Goal: Task Accomplishment & Management: Use online tool/utility

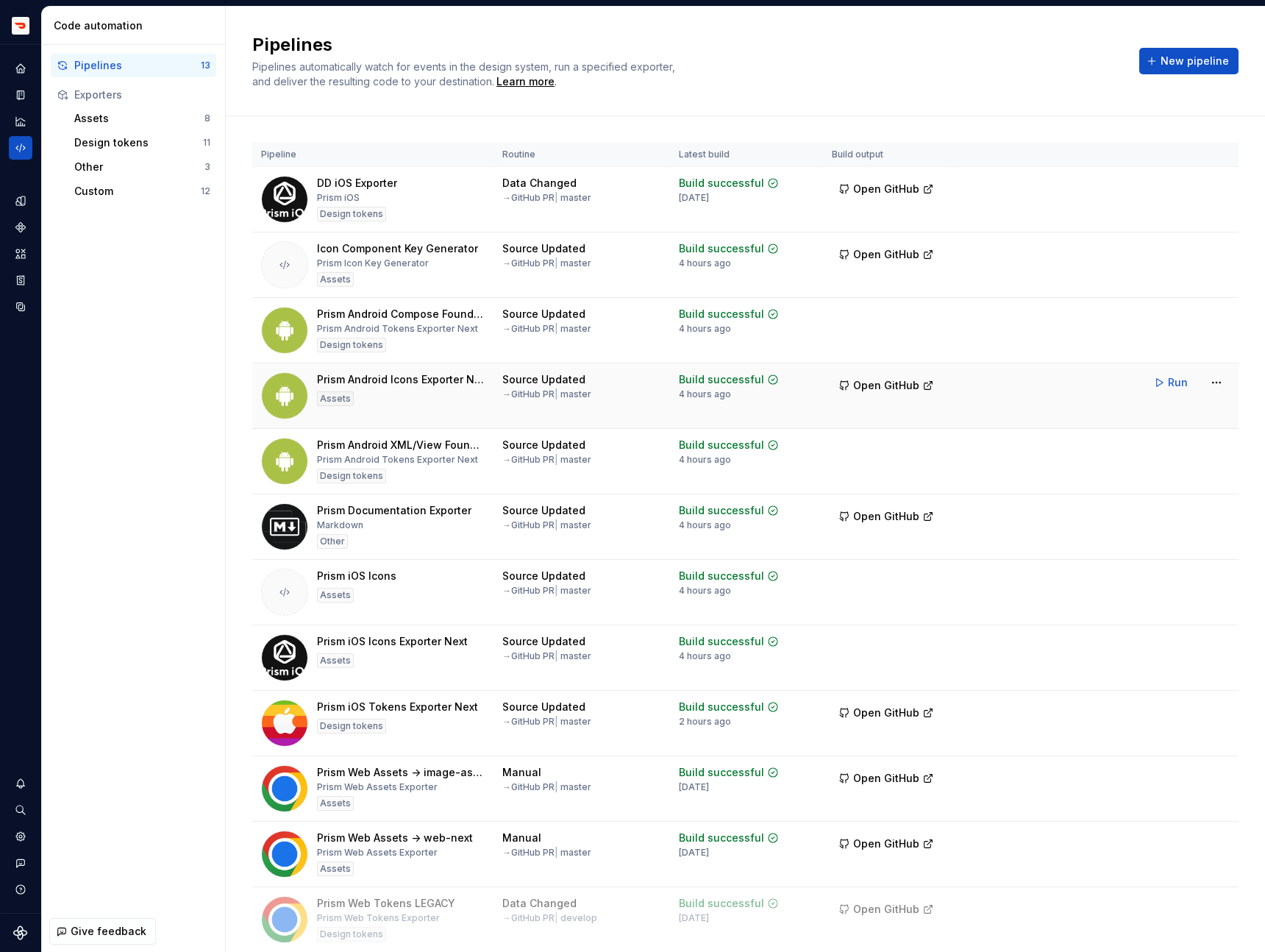
scroll to position [121, 0]
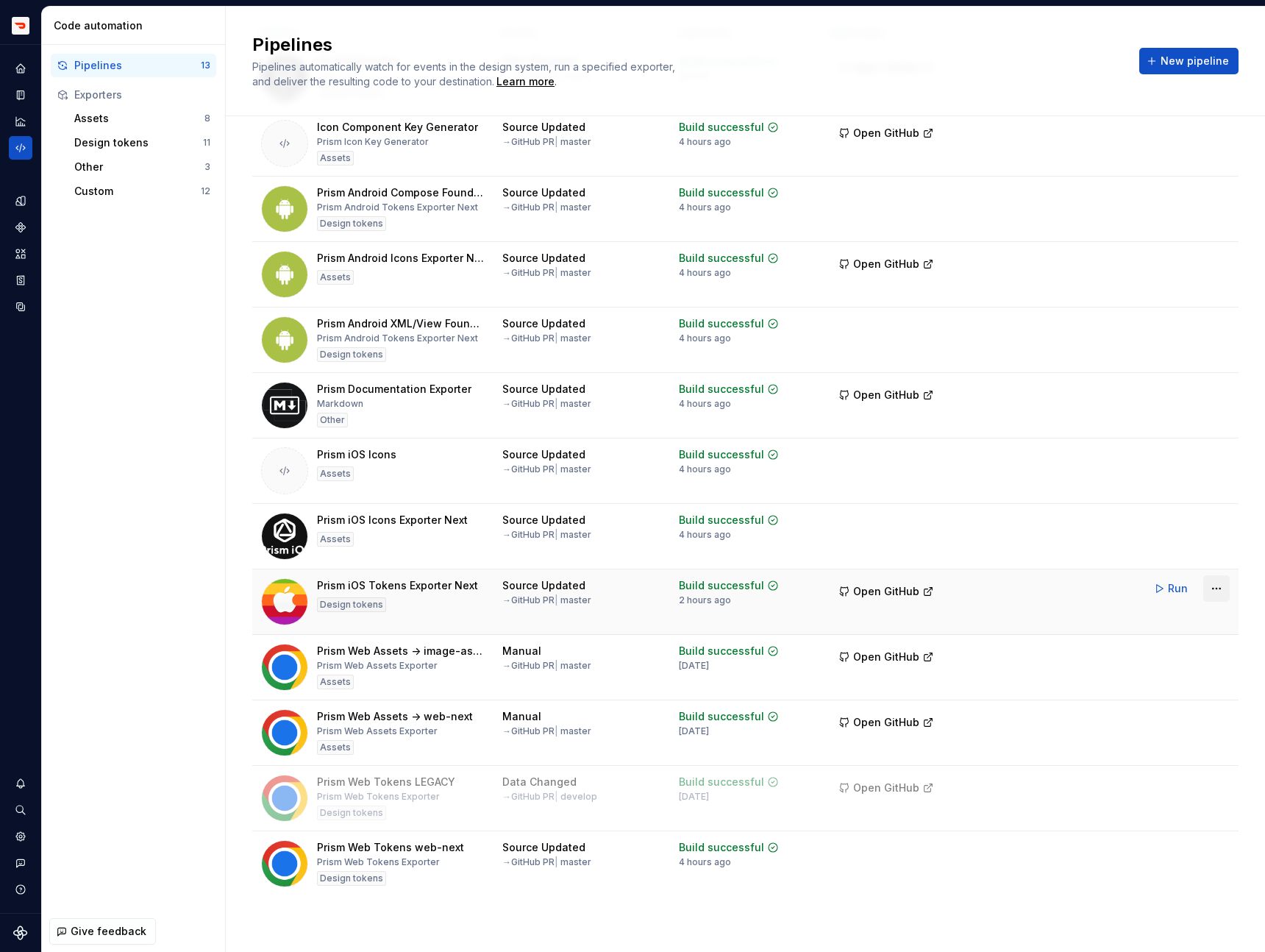
click at [1211, 587] on html "Prism TV Design system data Code automation Pipelines 13 Exporters Assets 8 Des…" at bounding box center [632, 476] width 1265 height 952
click at [1160, 719] on div "Delete pipeline" at bounding box center [1197, 720] width 126 height 15
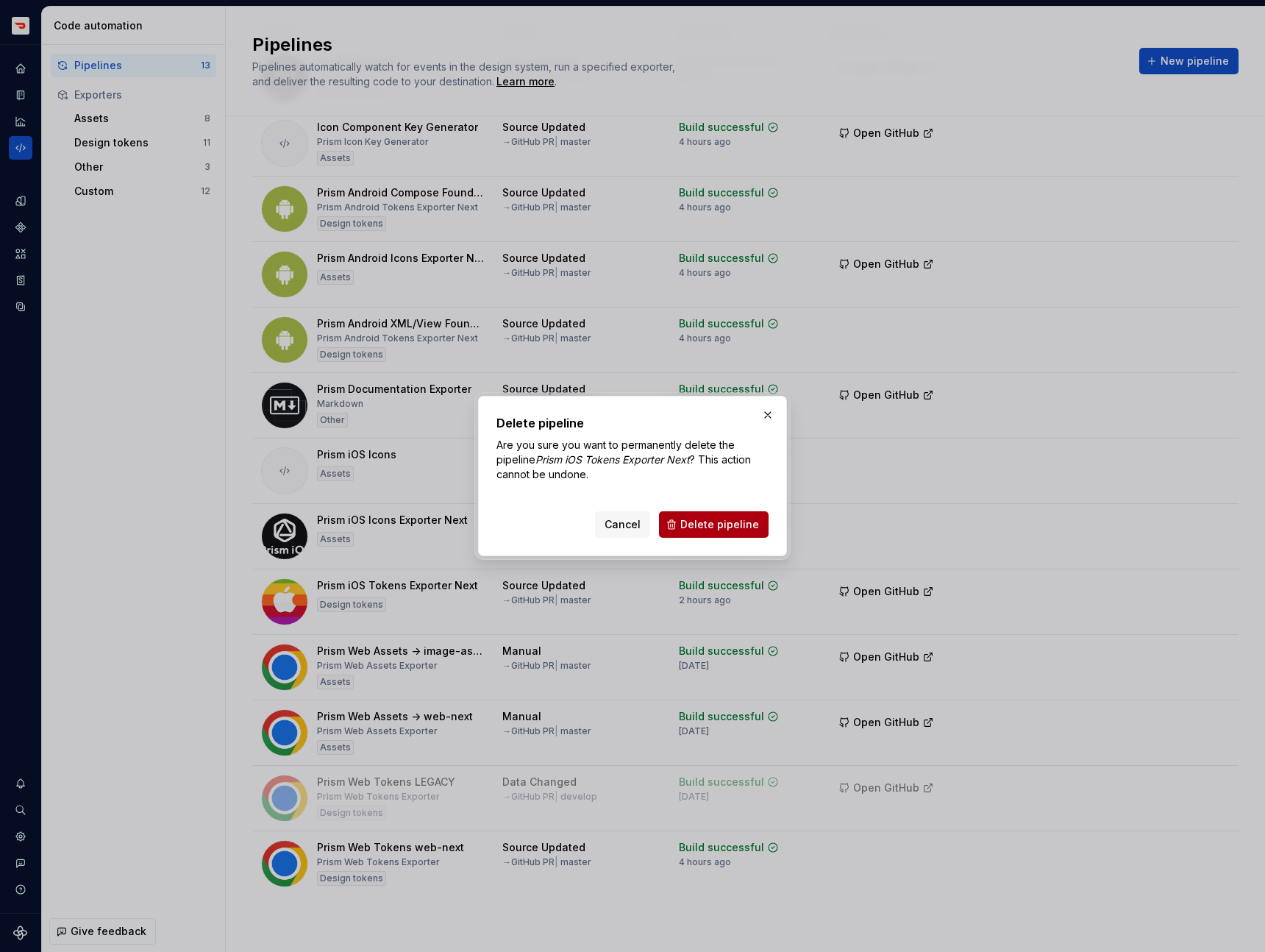
click at [722, 529] on span "Delete pipeline" at bounding box center [719, 524] width 78 height 15
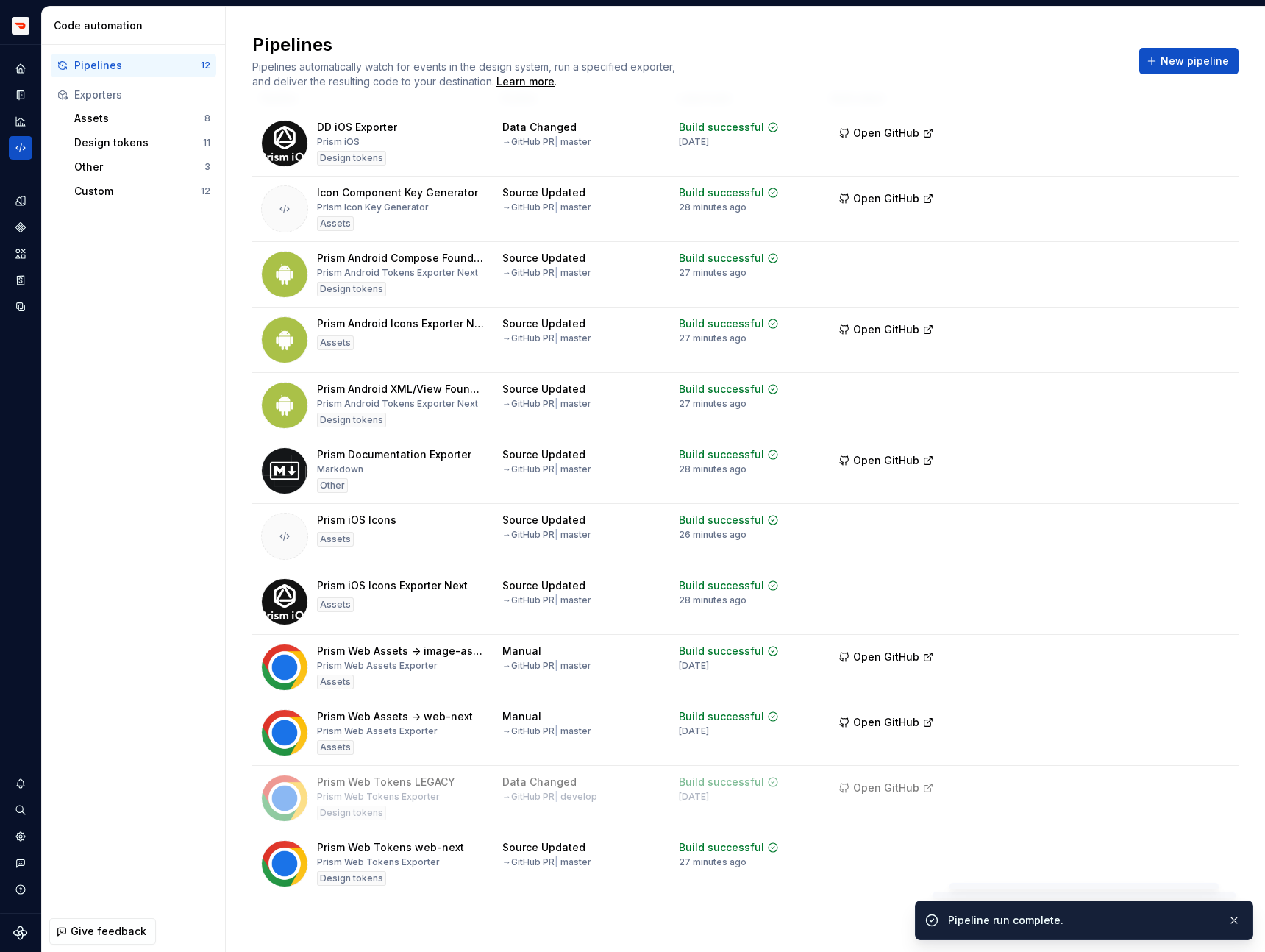
scroll to position [56, 0]
click at [1182, 65] on span "New pipeline" at bounding box center [1195, 61] width 69 height 15
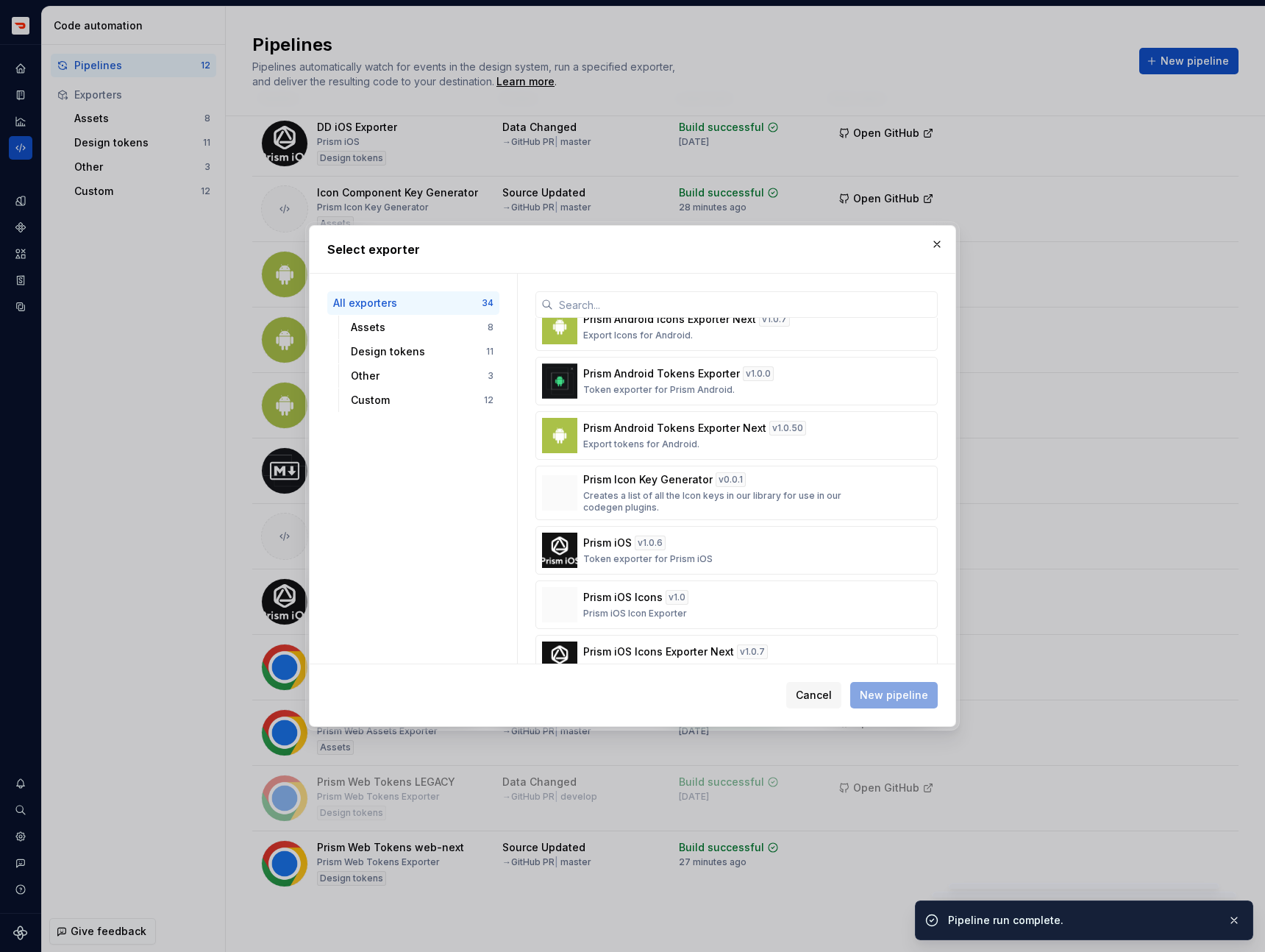
scroll to position [1640, 0]
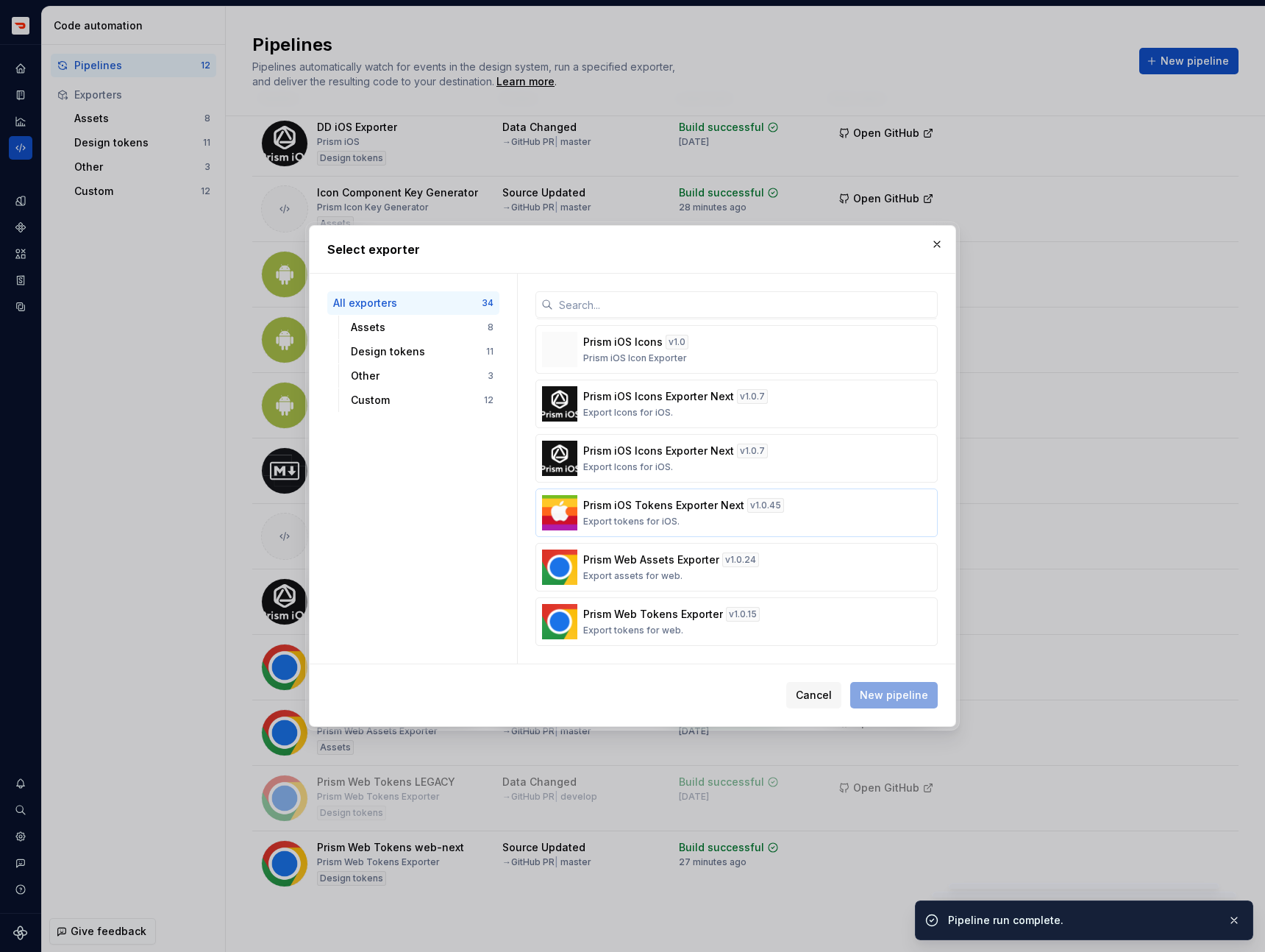
click at [663, 523] on p "Export tokens for iOS." at bounding box center [631, 521] width 96 height 12
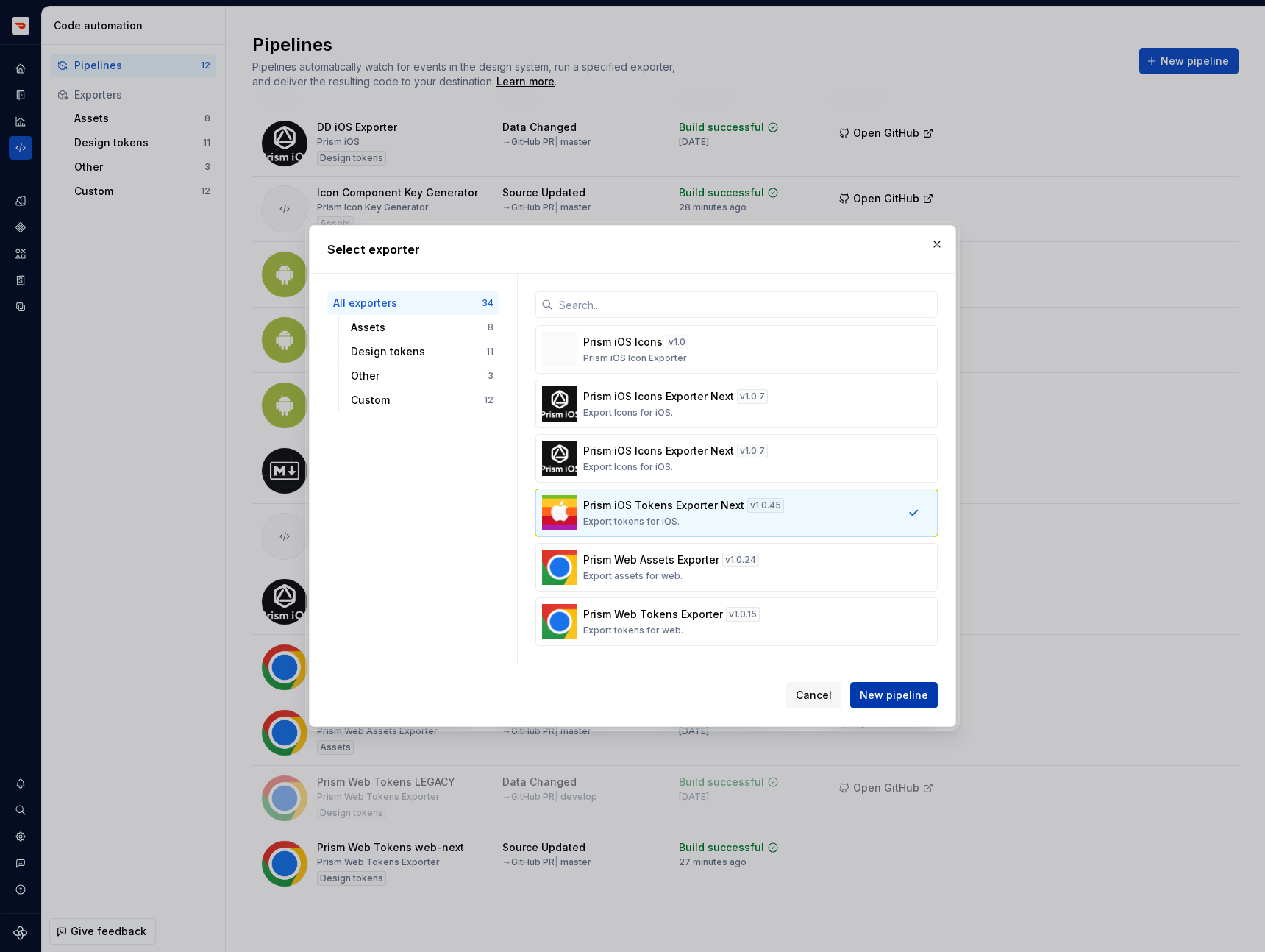
click at [885, 692] on span "New pipeline" at bounding box center [893, 694] width 69 height 15
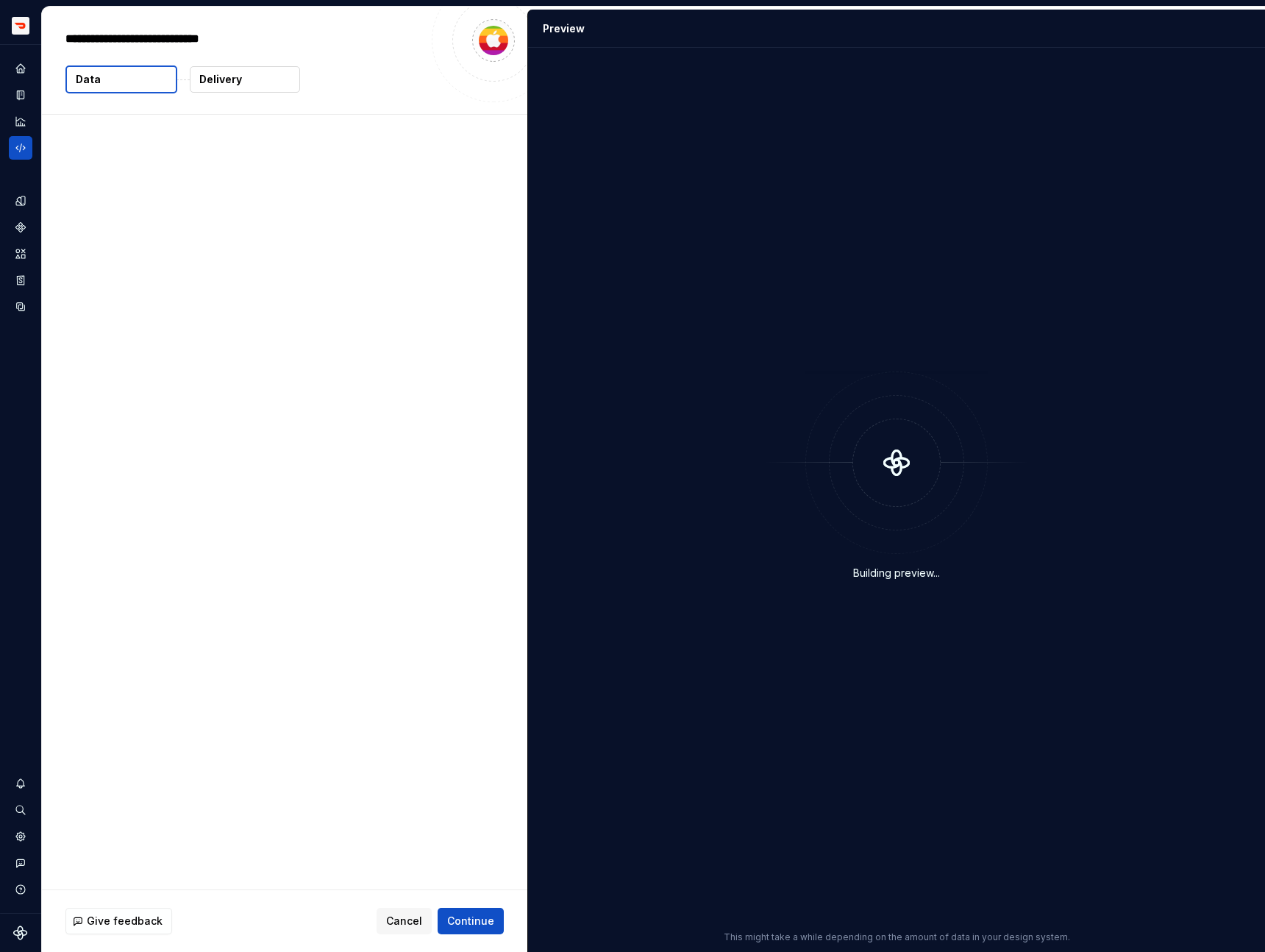
type textarea "*"
click at [467, 915] on span "Continue" at bounding box center [471, 921] width 47 height 15
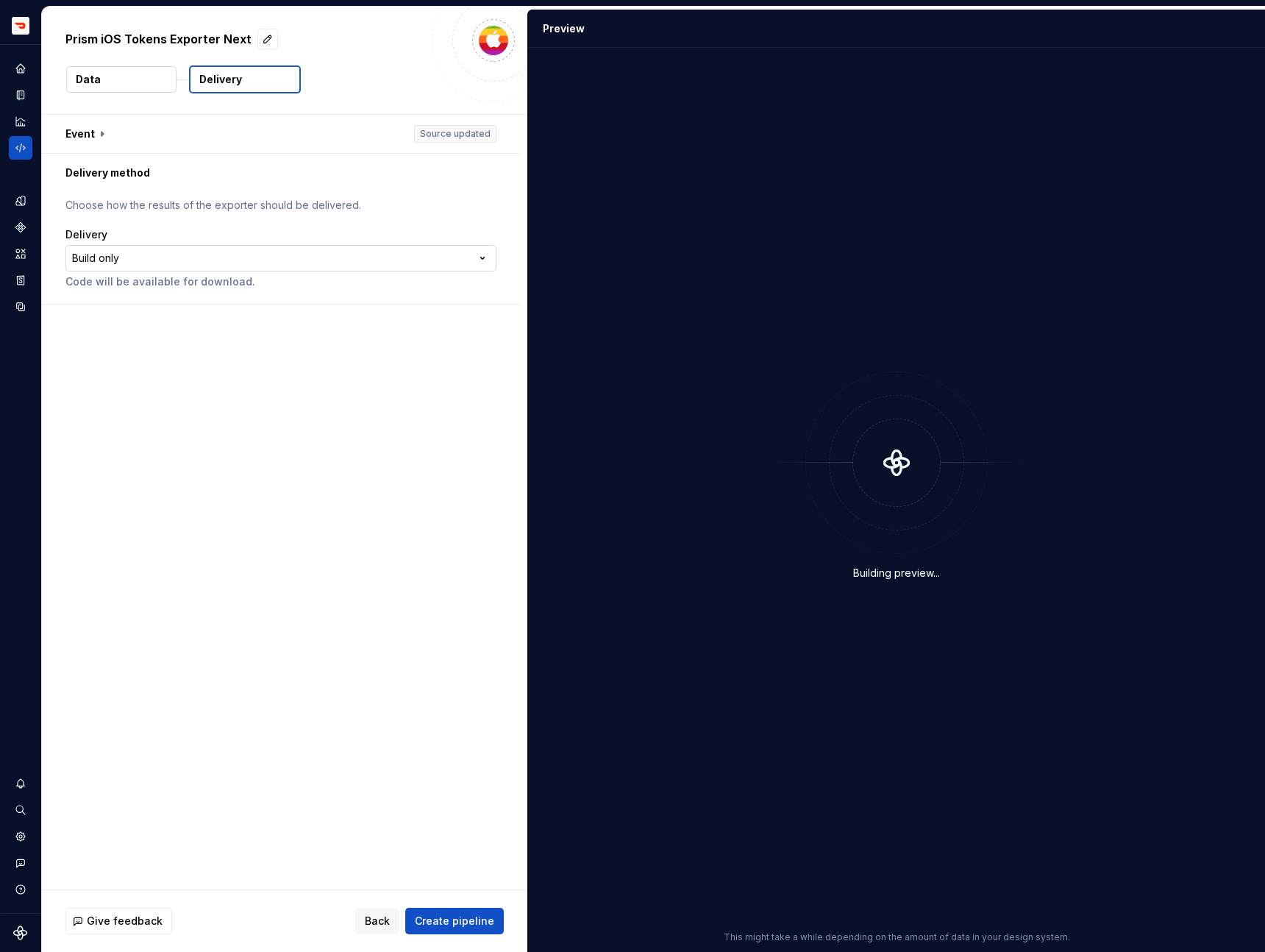
click at [188, 265] on html "**********" at bounding box center [632, 476] width 1265 height 952
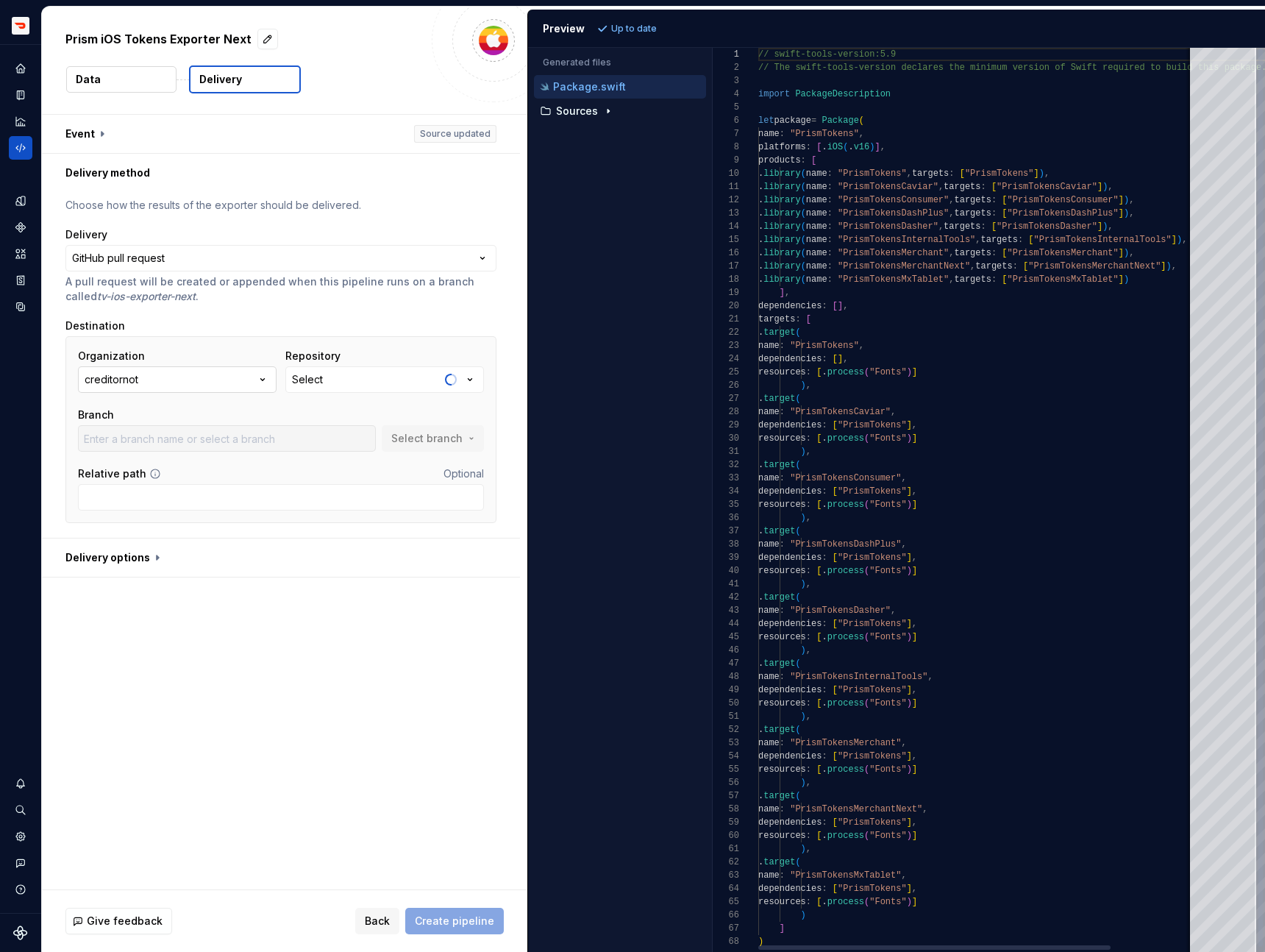
click at [177, 377] on button "creditornot" at bounding box center [177, 380] width 199 height 27
click at [162, 460] on div "doordash" at bounding box center [144, 463] width 49 height 15
click at [377, 368] on button "Select" at bounding box center [384, 380] width 199 height 27
type input "tokens-ios"
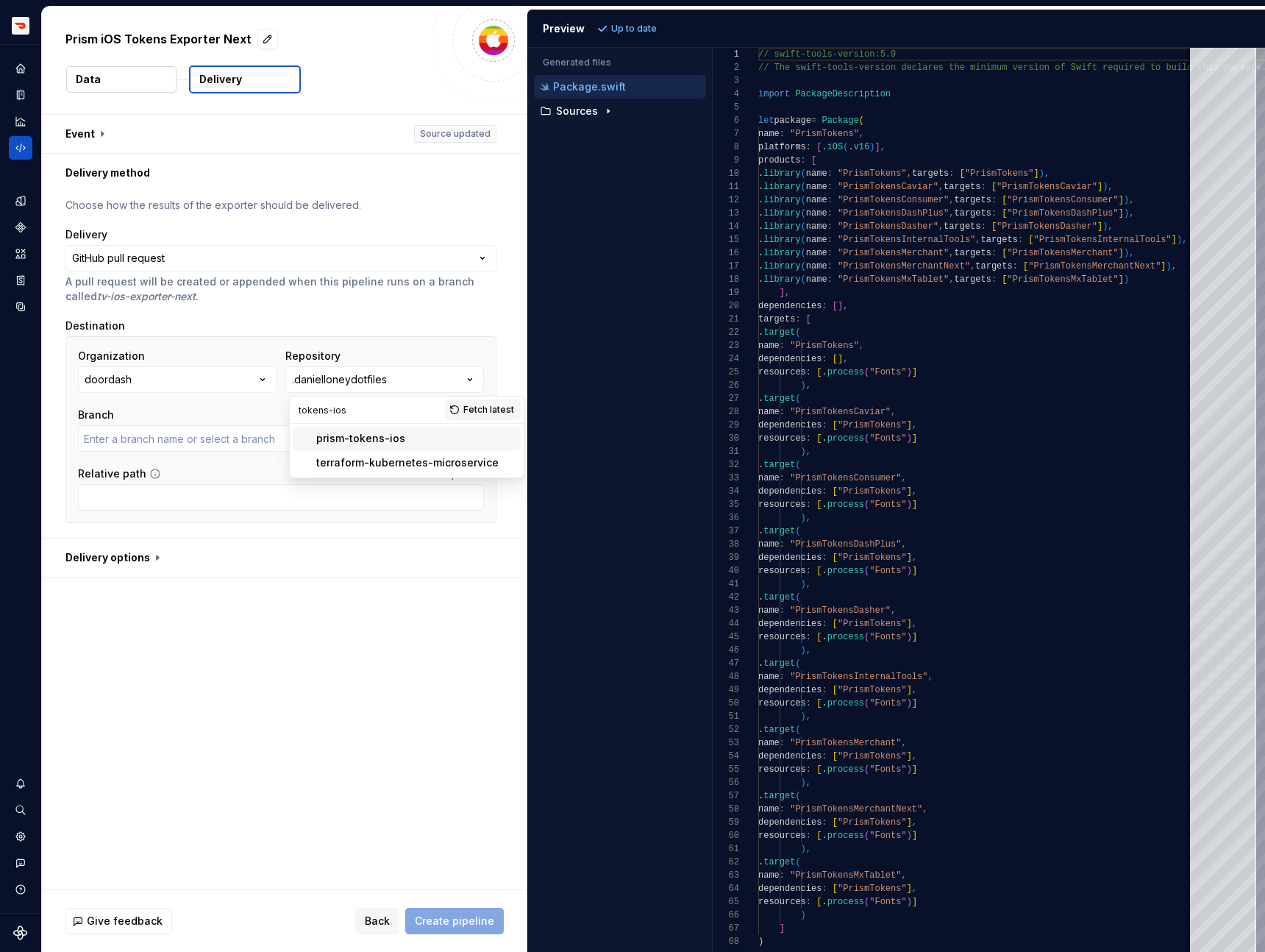
type input "master"
type input "tokens-ios"
click at [361, 439] on div "prism-tokens-ios" at bounding box center [361, 438] width 89 height 15
click at [308, 441] on input "text" at bounding box center [226, 439] width 298 height 27
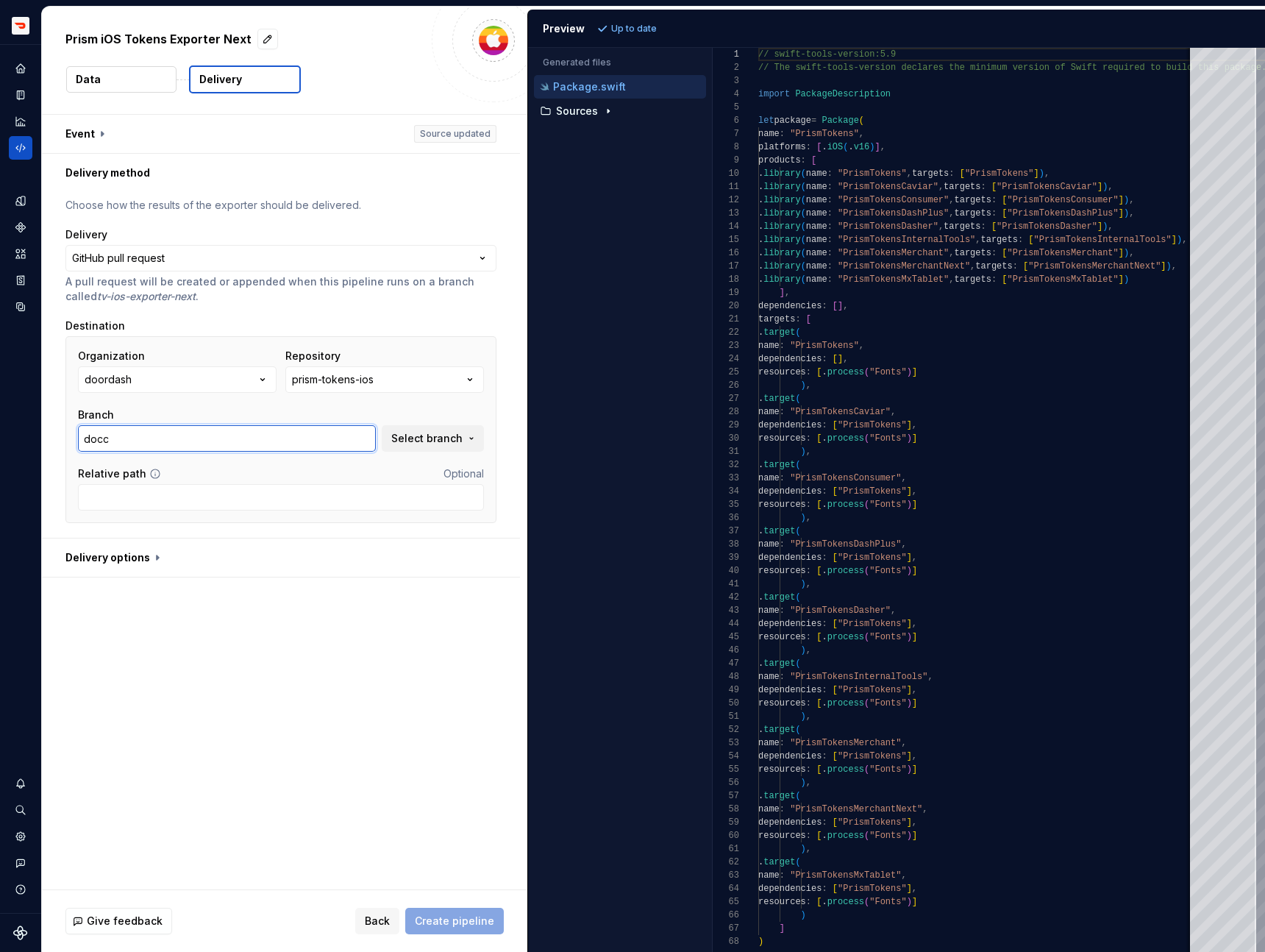
click at [308, 441] on input "docc" at bounding box center [226, 439] width 298 height 27
type input "master"
click at [468, 909] on button "Create pipeline" at bounding box center [455, 921] width 99 height 27
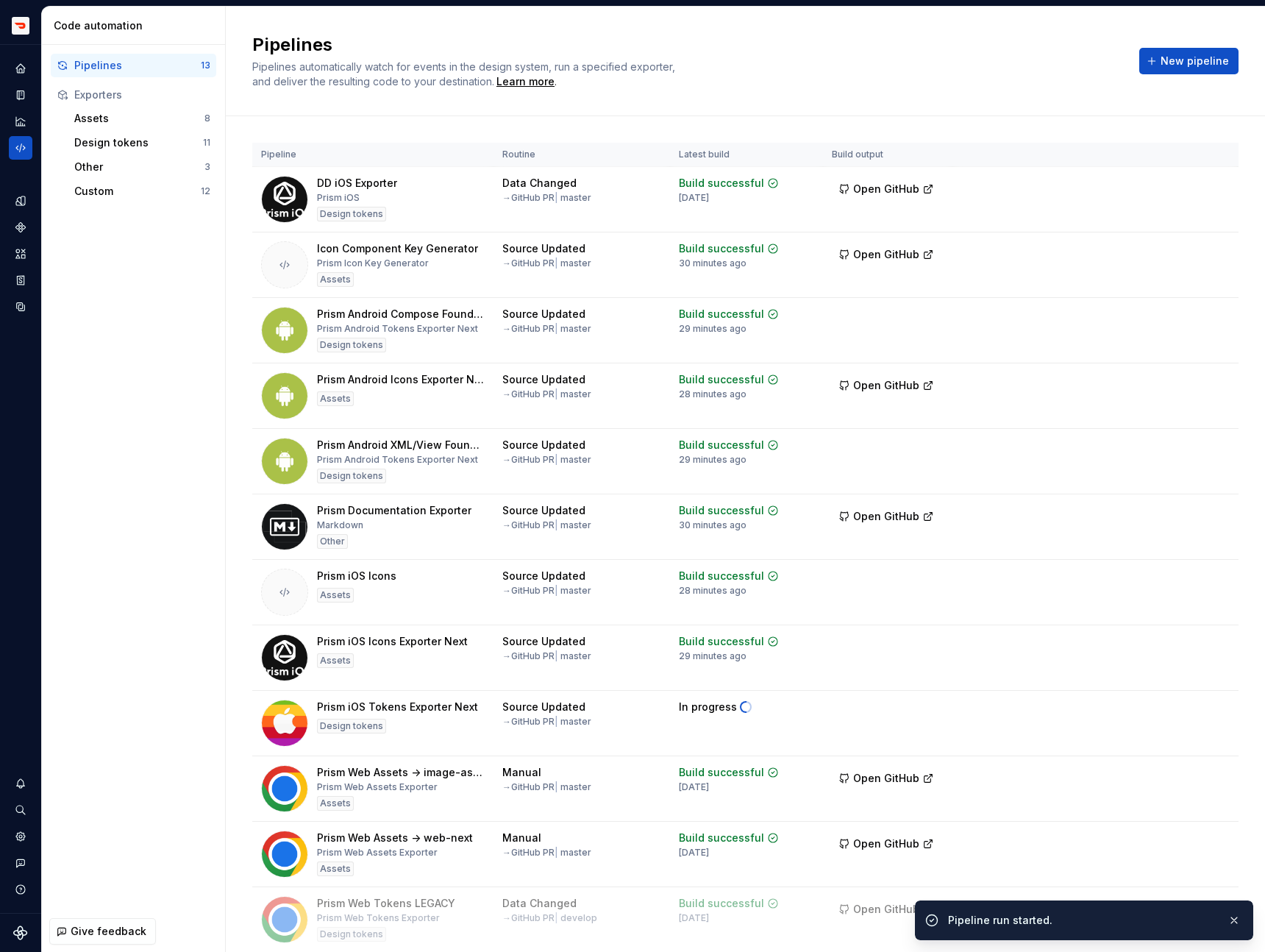
scroll to position [121, 0]
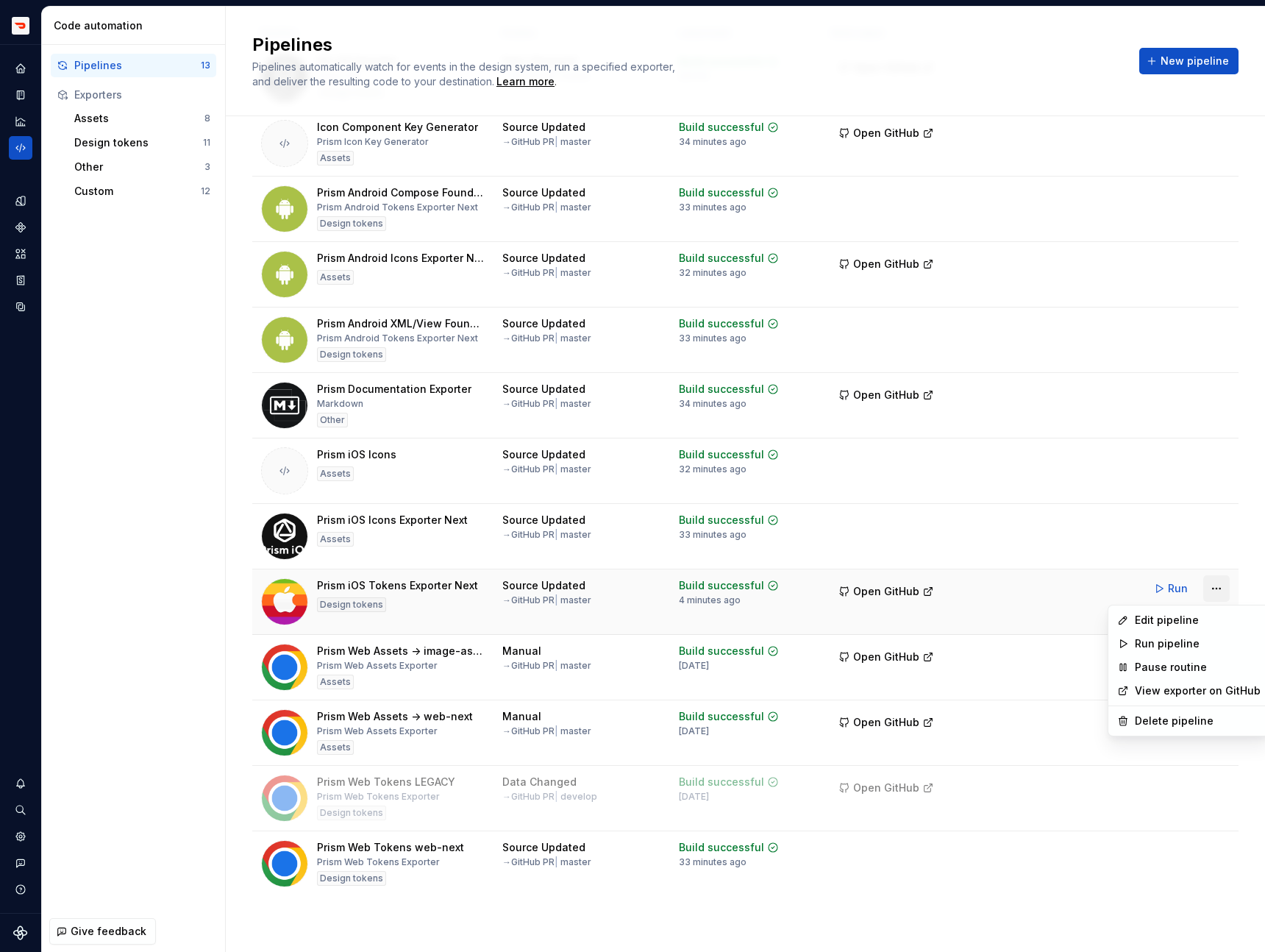
click at [1220, 591] on html "Prism TV Design system data Code automation Pipelines 13 Exporters Assets 8 Des…" at bounding box center [632, 476] width 1265 height 952
click at [1161, 712] on div "Delete pipeline" at bounding box center [1189, 720] width 155 height 23
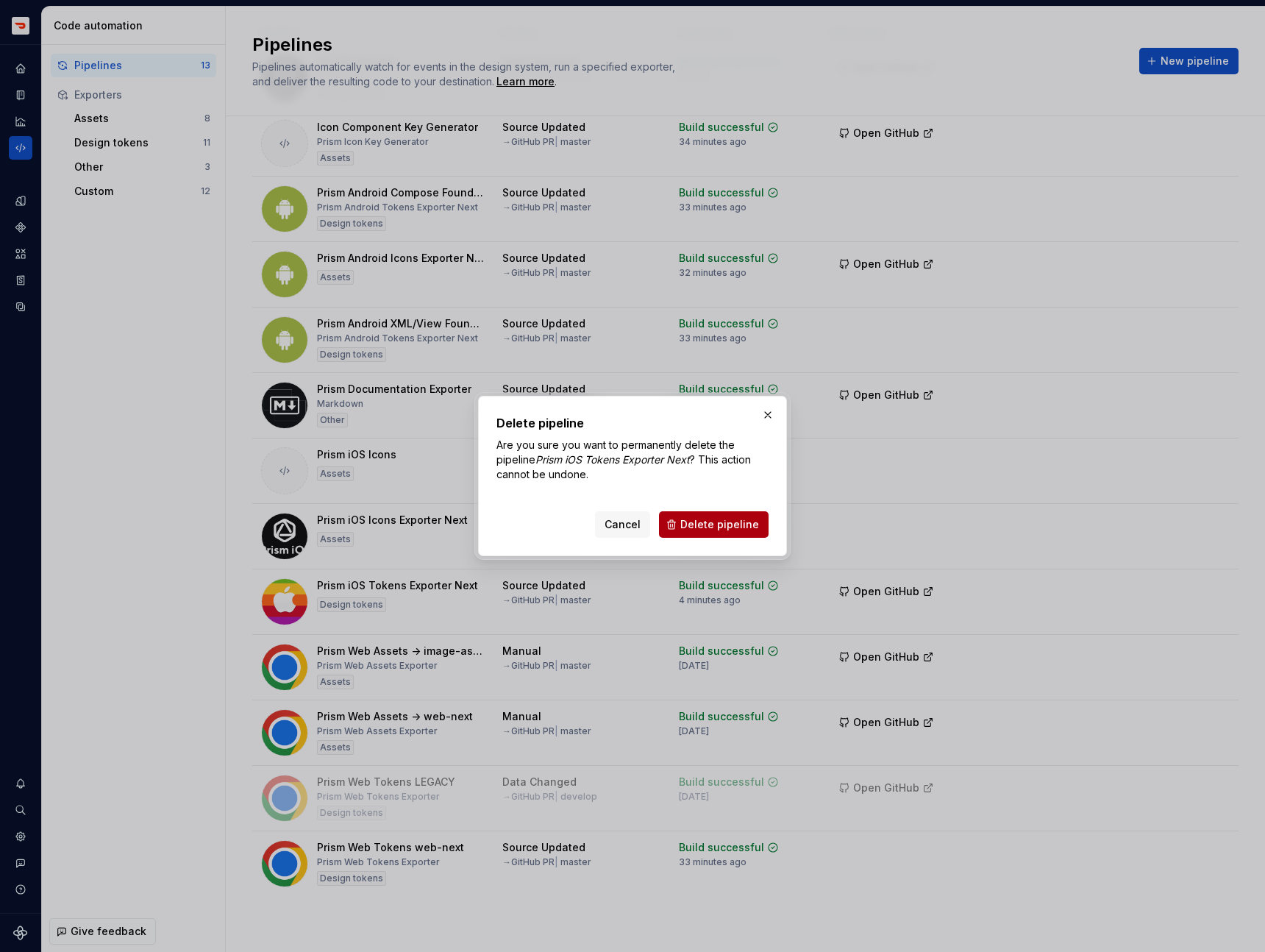
click at [716, 528] on span "Delete pipeline" at bounding box center [719, 524] width 78 height 15
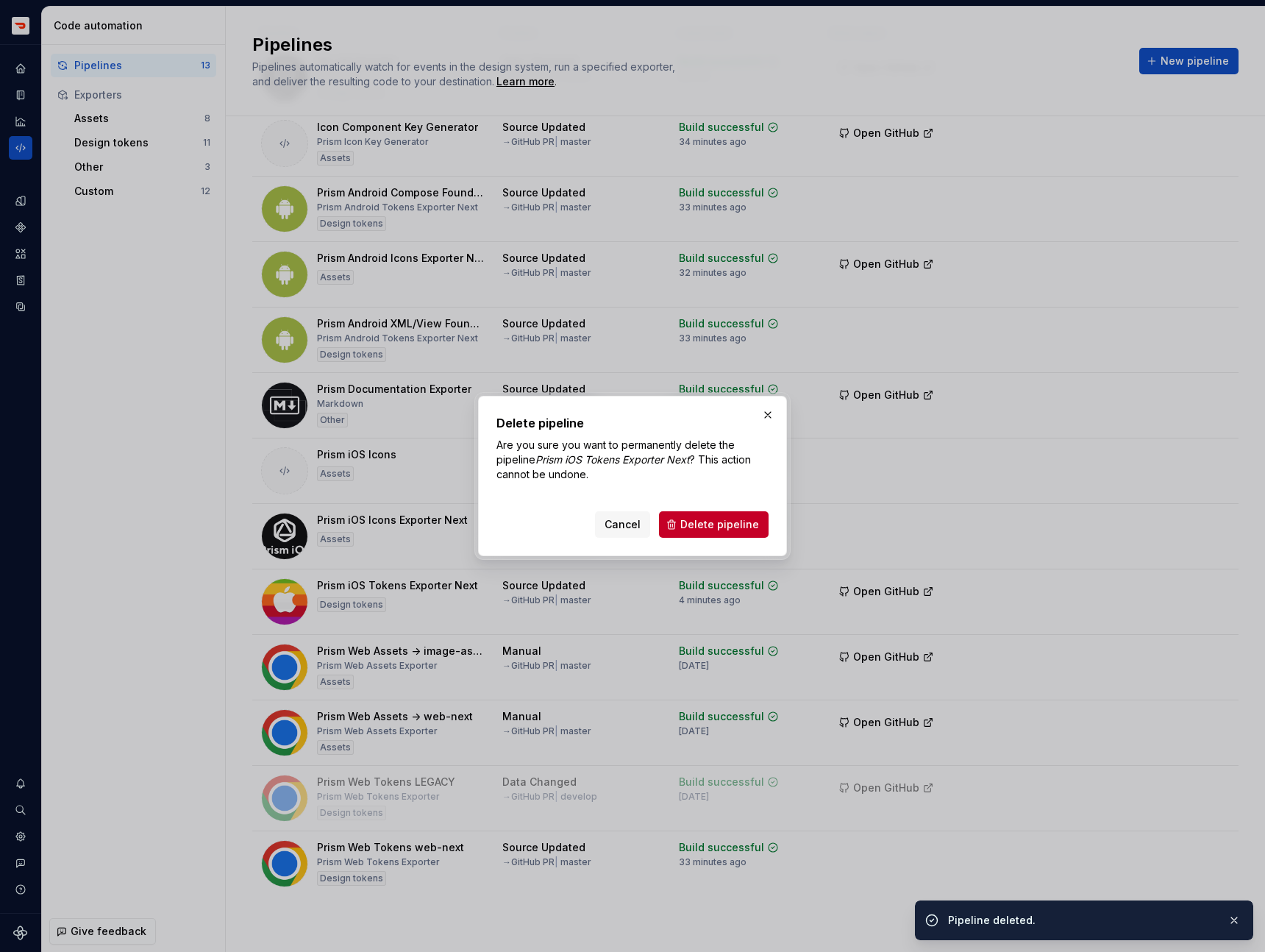
scroll to position [56, 0]
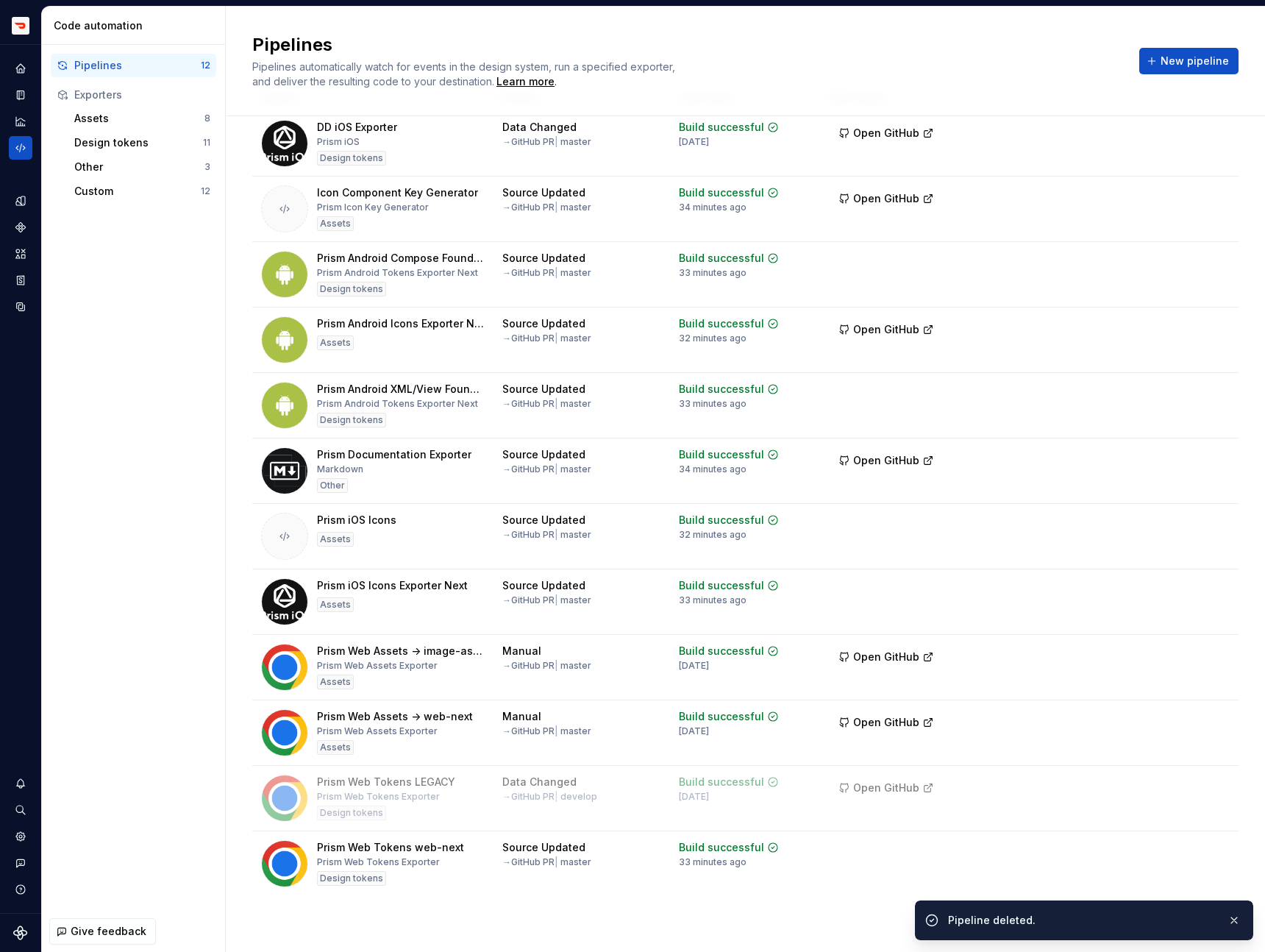
click at [1209, 60] on span "New pipeline" at bounding box center [1195, 61] width 69 height 15
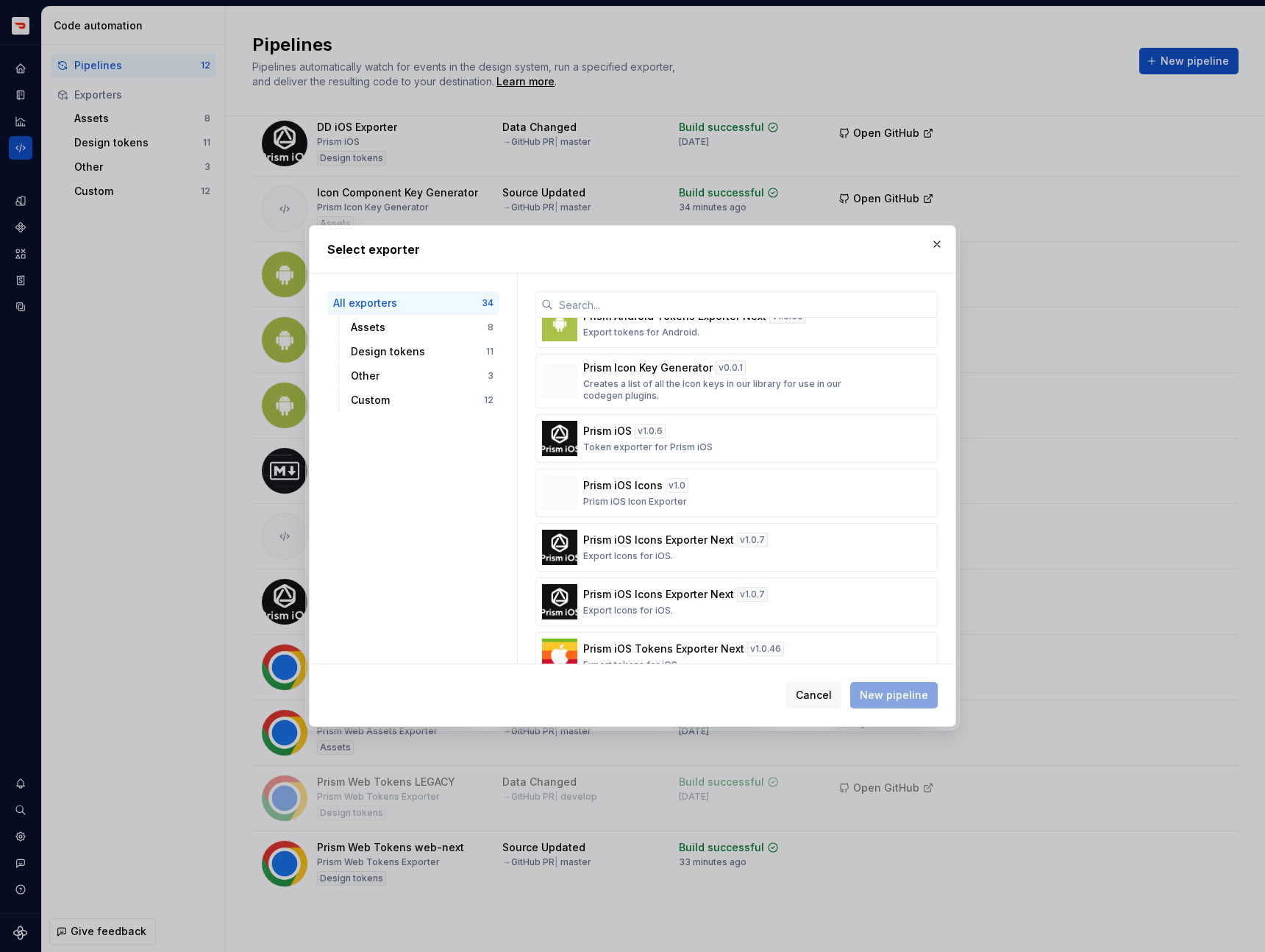
scroll to position [1640, 0]
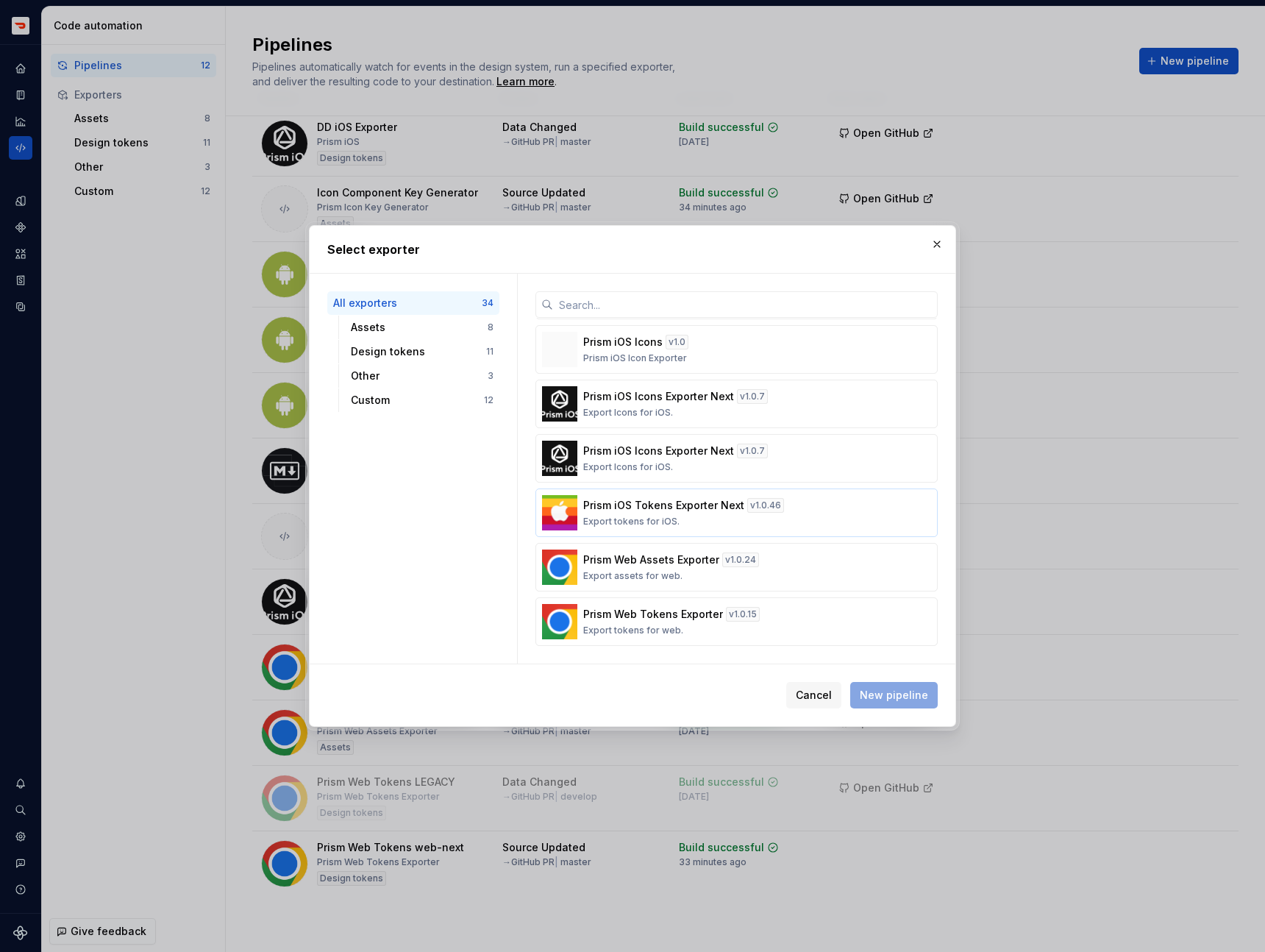
click at [573, 513] on img "button" at bounding box center [560, 513] width 36 height 36
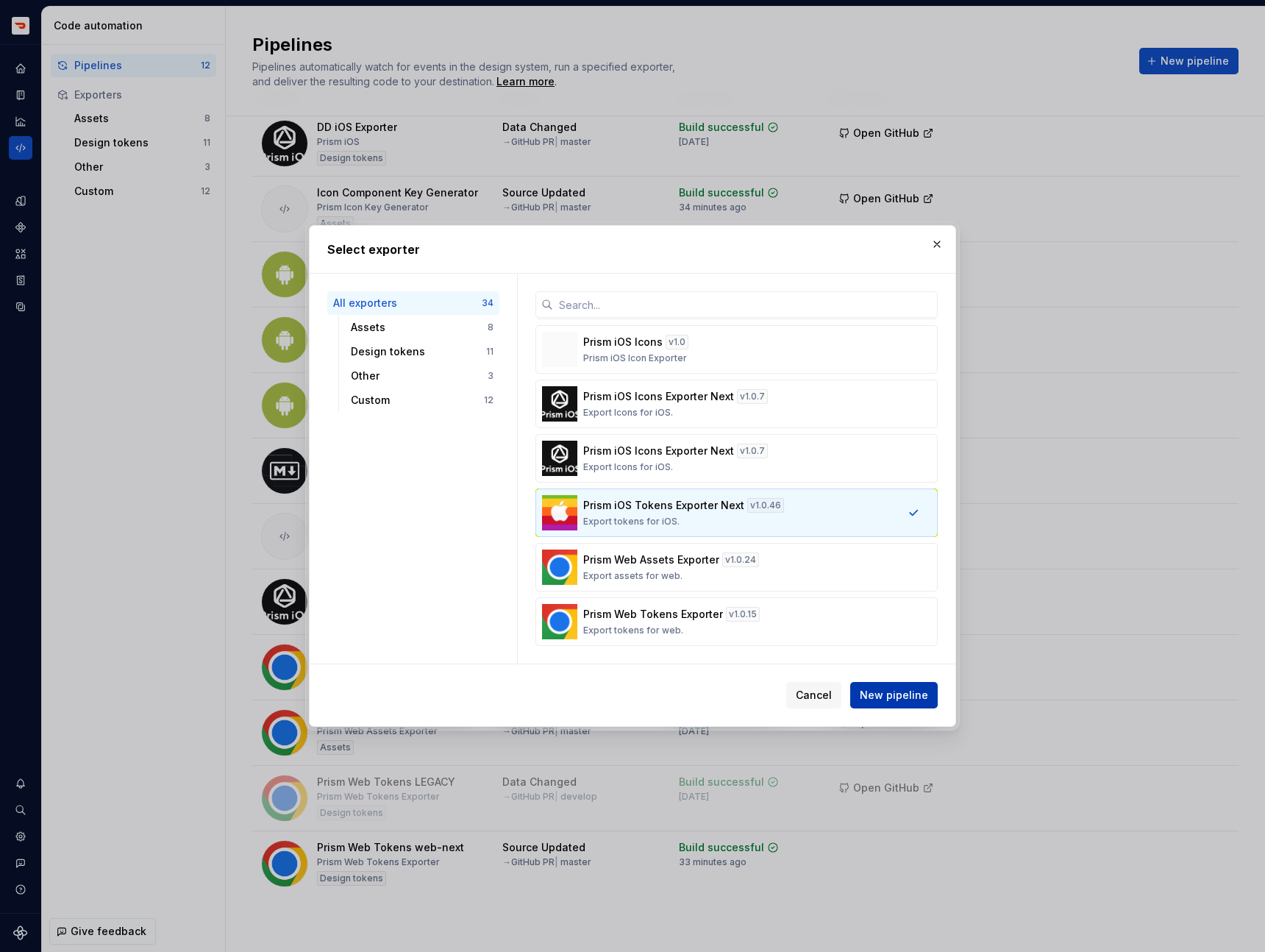
click at [891, 699] on span "New pipeline" at bounding box center [893, 694] width 69 height 15
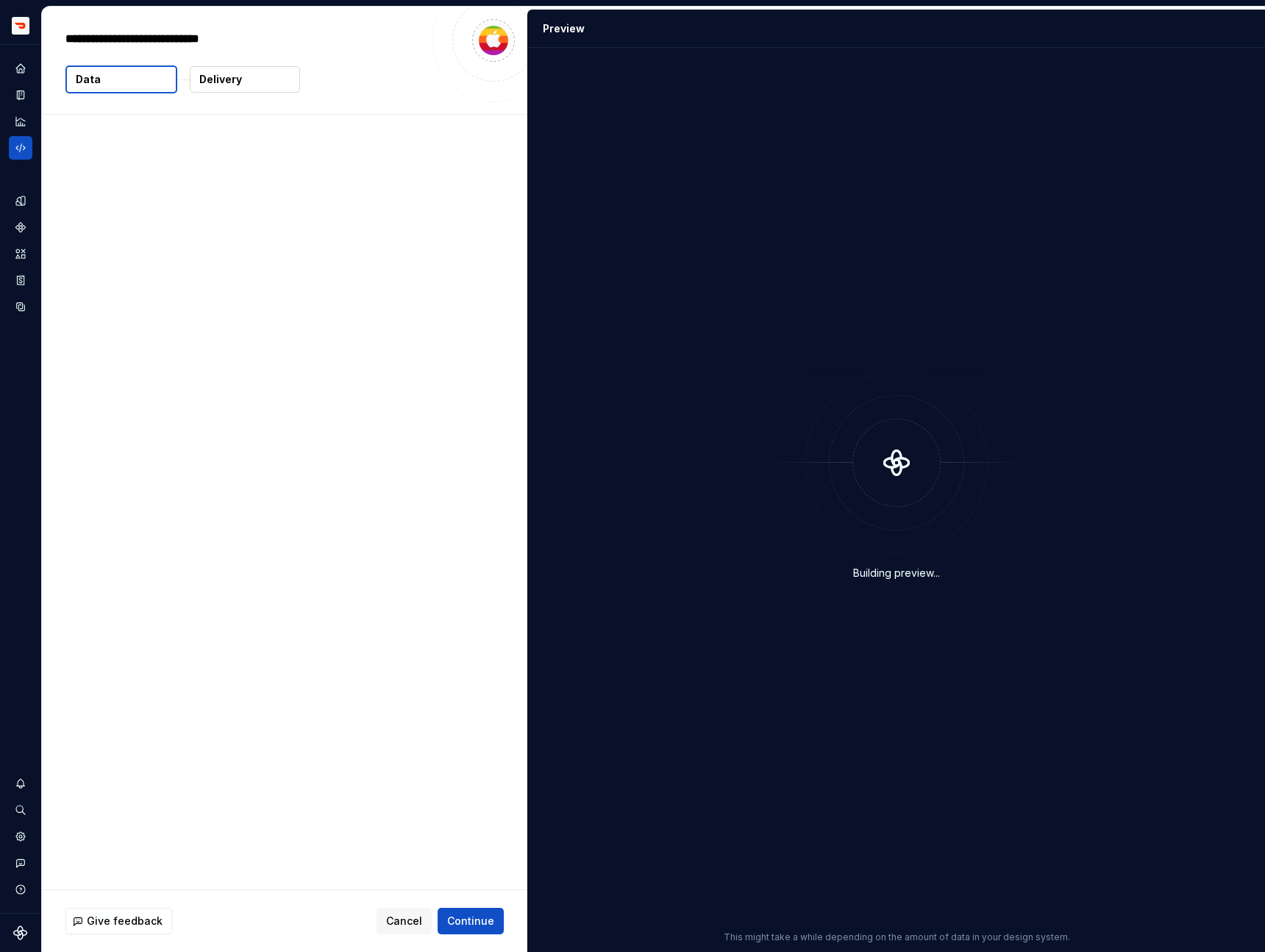
type textarea "*"
click at [466, 918] on span "Continue" at bounding box center [471, 921] width 47 height 15
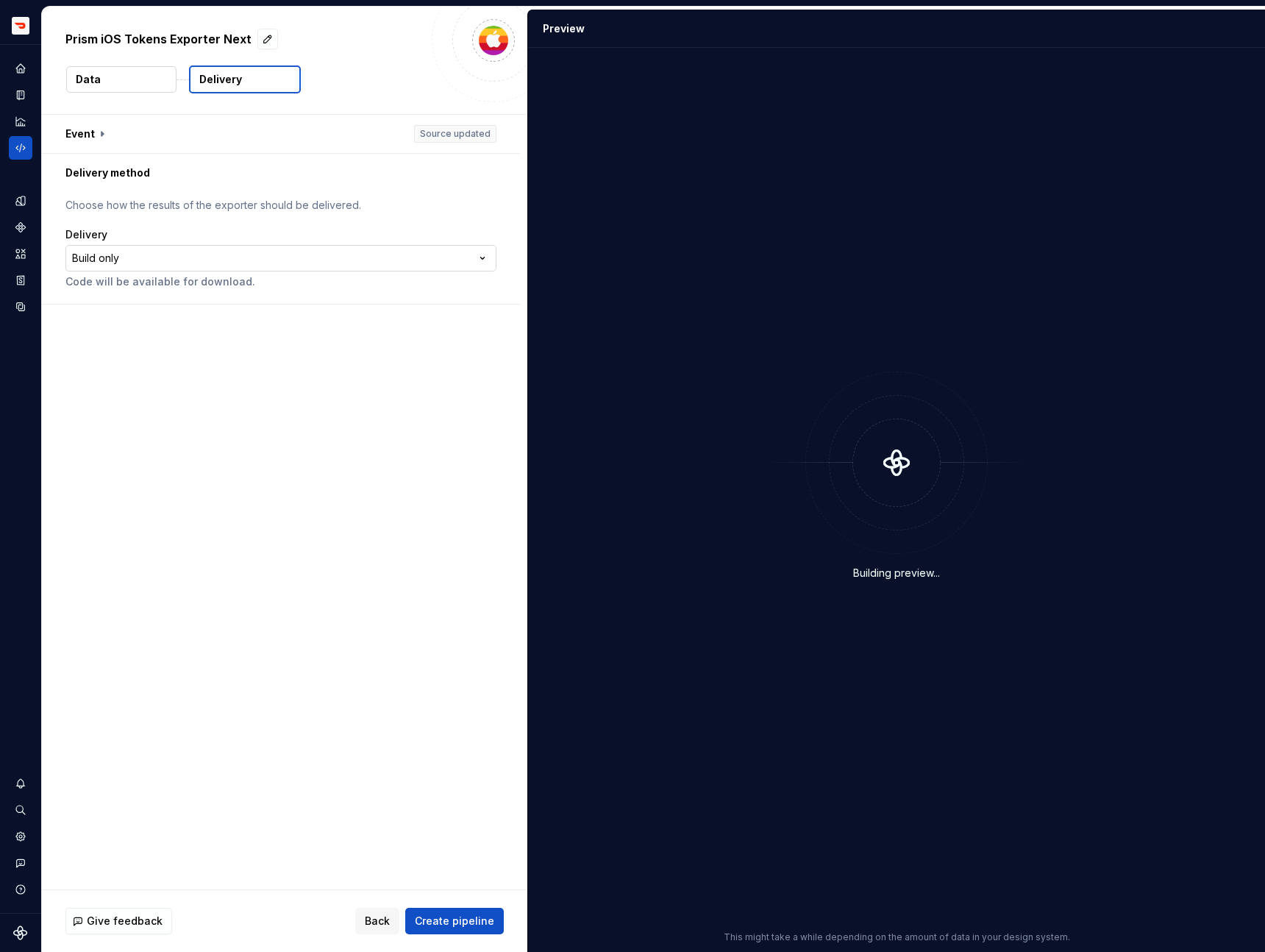
click at [313, 248] on html "**********" at bounding box center [632, 476] width 1265 height 952
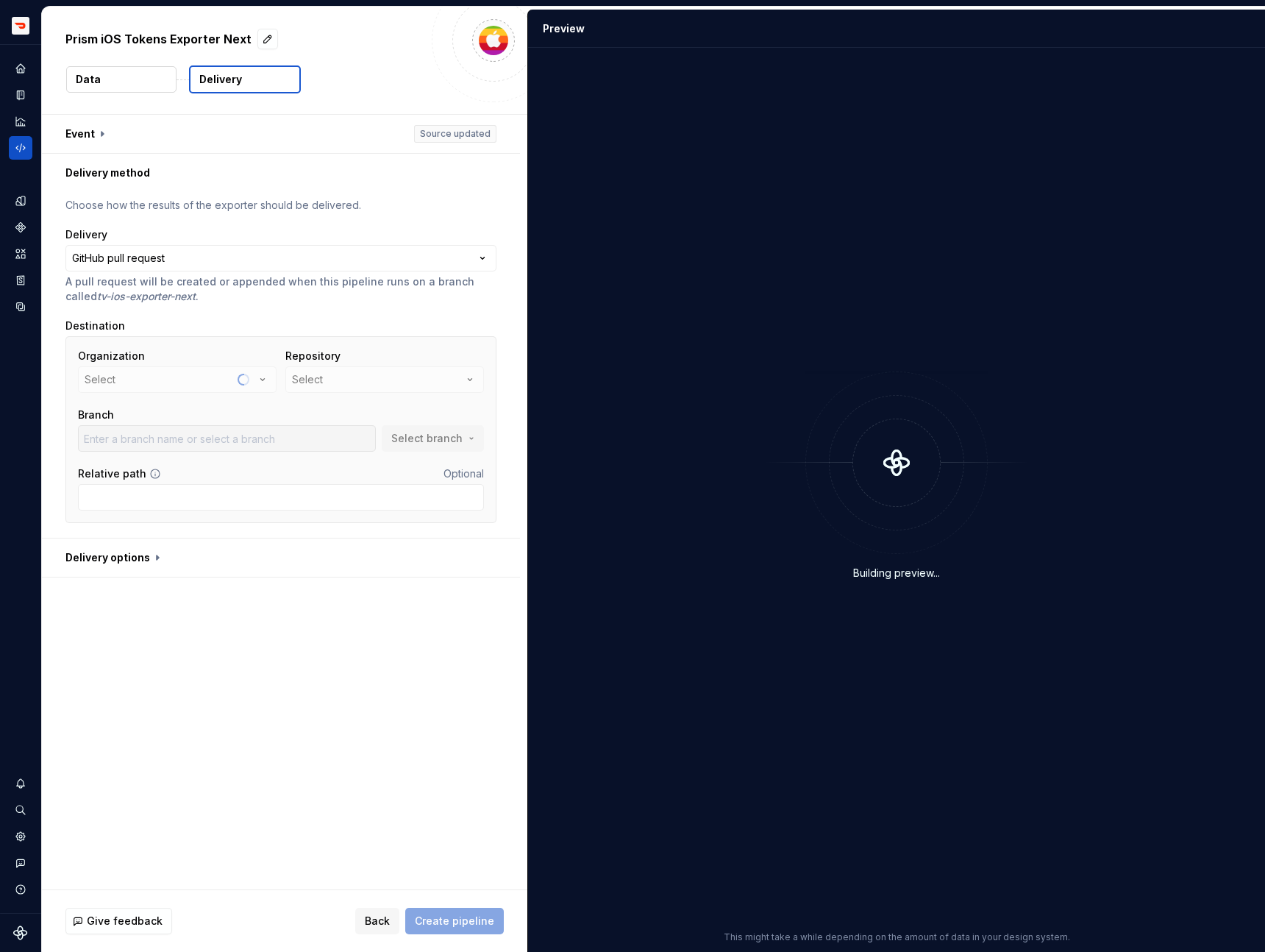
click at [214, 366] on div "Organization Select" at bounding box center [177, 371] width 199 height 45
click at [213, 374] on button "creditornot" at bounding box center [177, 380] width 199 height 27
click at [158, 463] on div "doordash" at bounding box center [144, 463] width 49 height 15
click at [381, 384] on button "Select" at bounding box center [384, 380] width 199 height 27
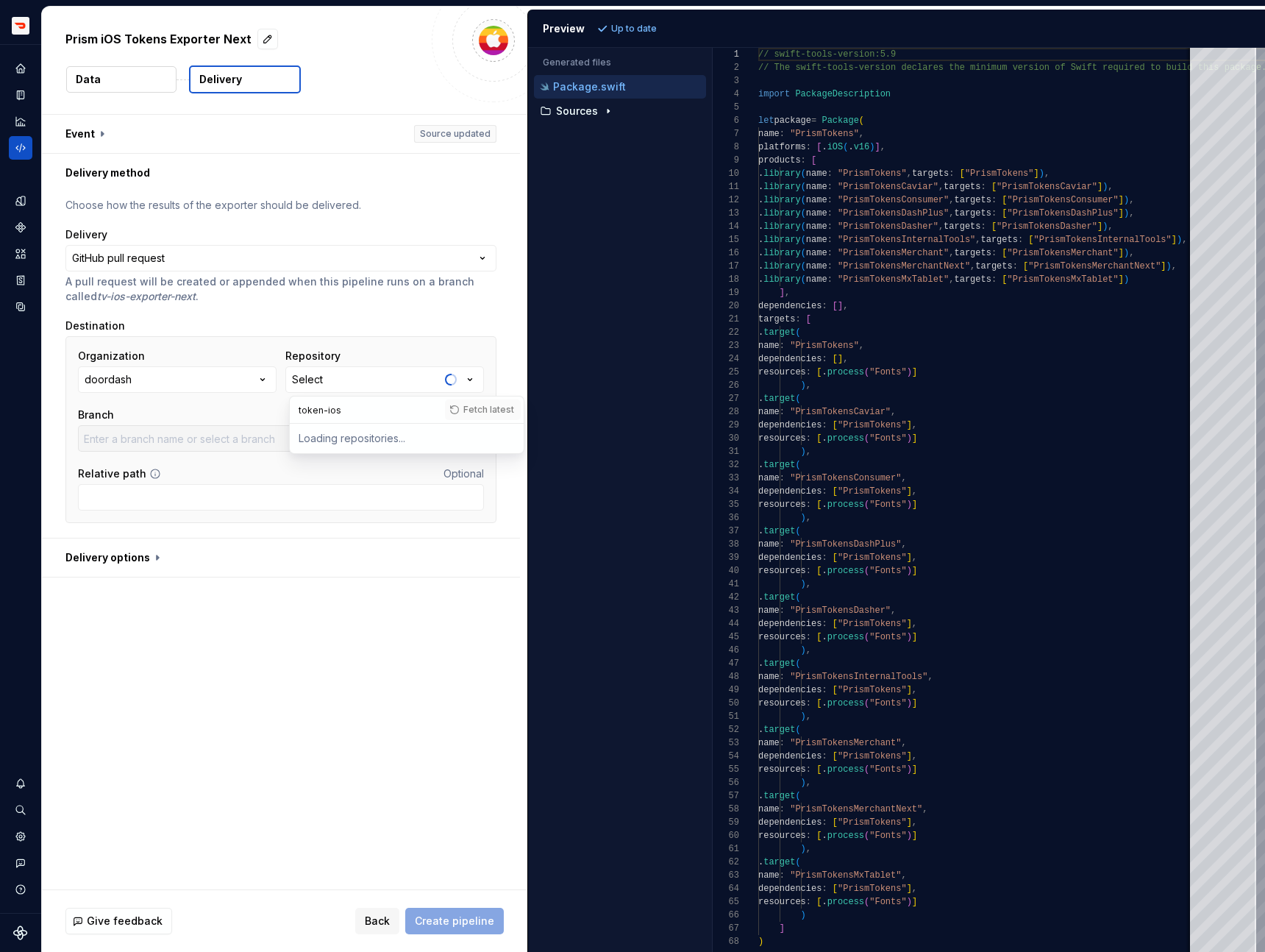
type input "token-ios"
type input "master"
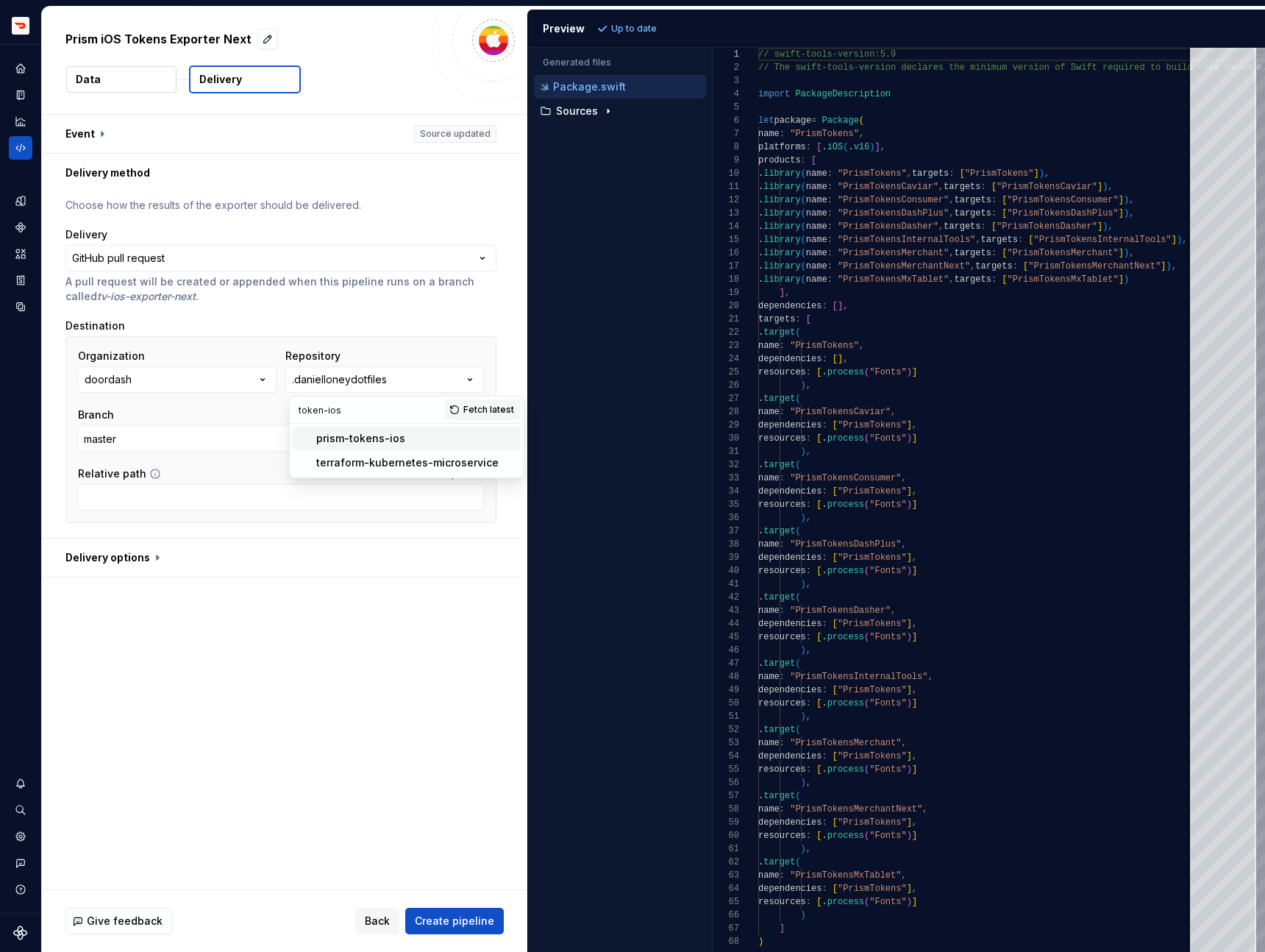
click at [321, 438] on div "prism-tokens-ios" at bounding box center [361, 438] width 89 height 15
click at [284, 428] on input "docc" at bounding box center [226, 439] width 298 height 27
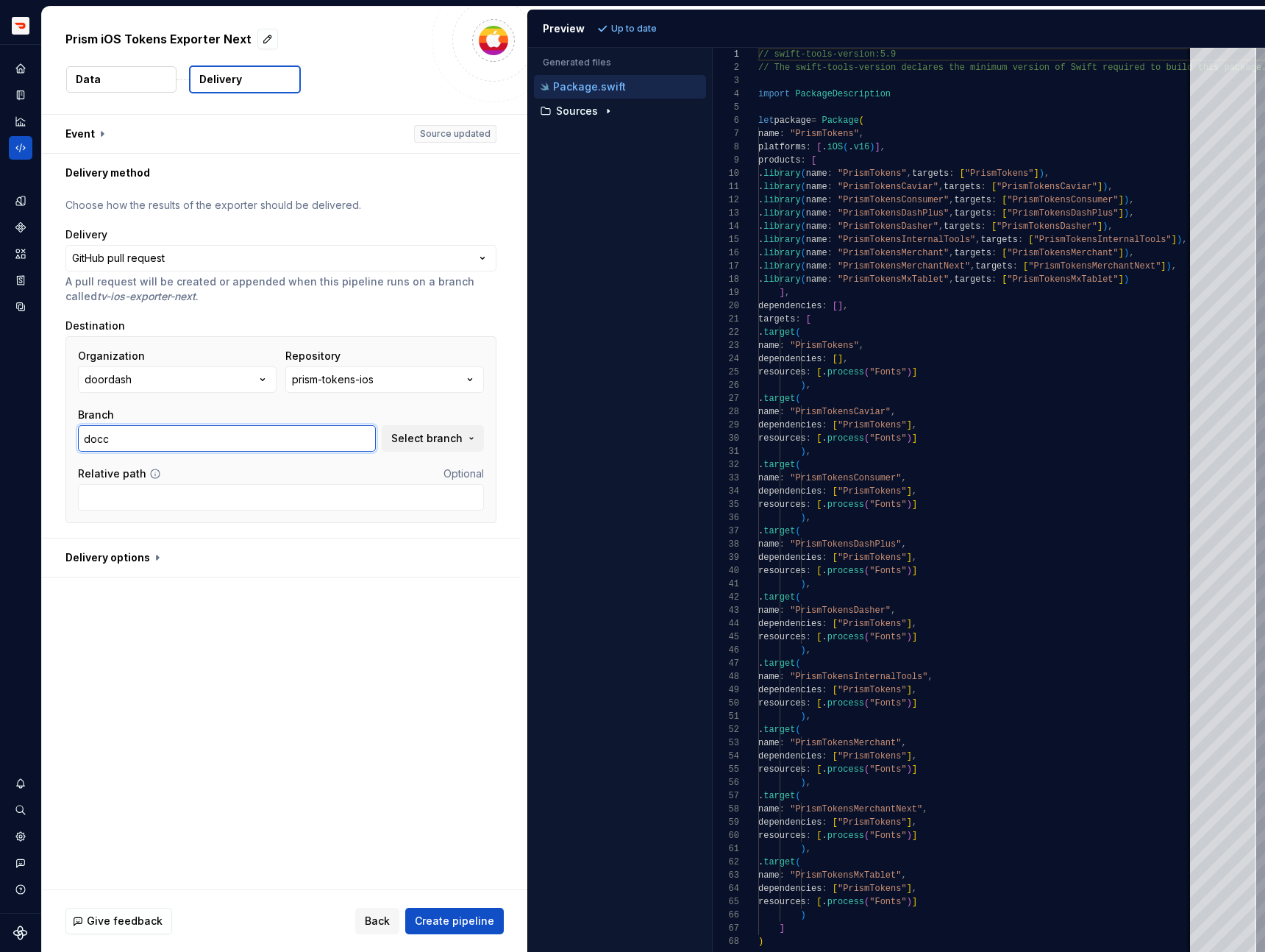
click at [284, 428] on input "docc" at bounding box center [226, 439] width 298 height 27
type input "master"
click at [308, 677] on div "**********" at bounding box center [284, 502] width 486 height 775
click at [439, 919] on span "Create pipeline" at bounding box center [454, 921] width 79 height 15
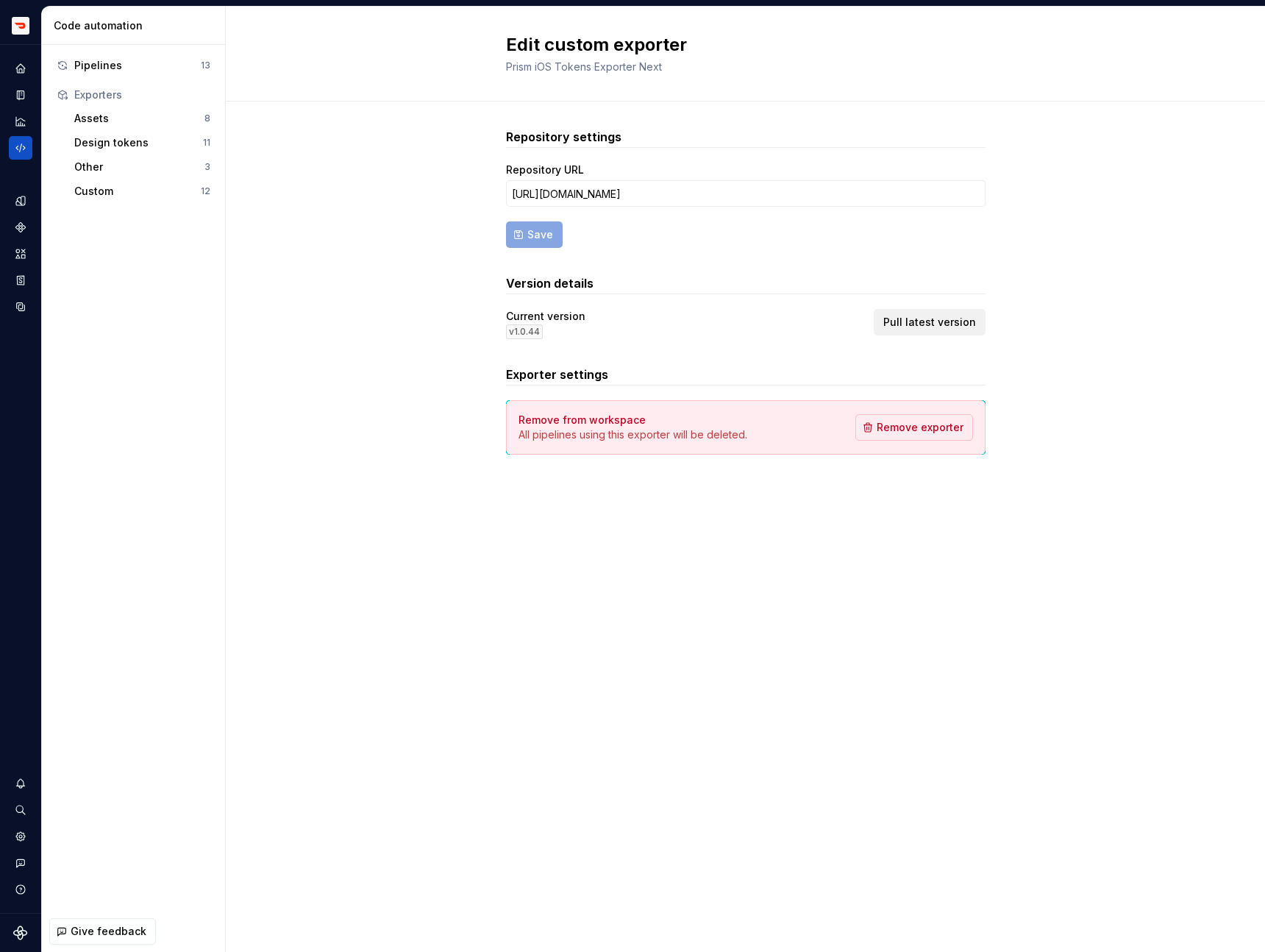
click at [950, 311] on button "Pull latest version" at bounding box center [929, 323] width 111 height 27
click at [903, 317] on span "Pull latest version" at bounding box center [930, 322] width 93 height 15
